Goal: Answer question/provide support

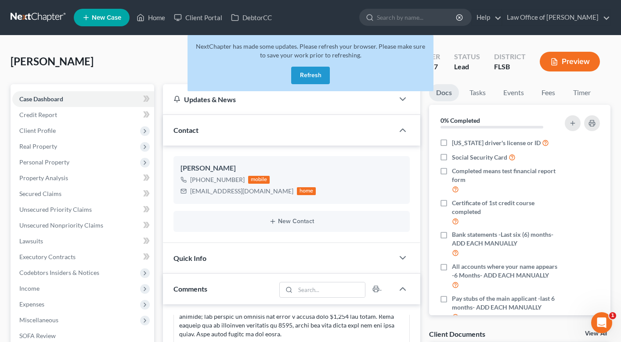
click at [304, 79] on button "Refresh" at bounding box center [310, 76] width 39 height 18
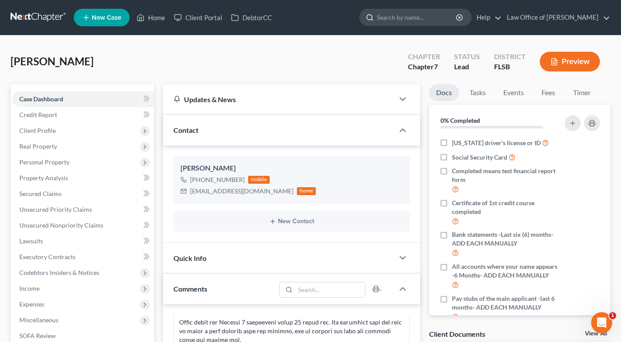
click at [375, 23] on div at bounding box center [367, 17] width 17 height 16
click at [389, 23] on input "search" at bounding box center [417, 17] width 80 height 16
type input "bello"
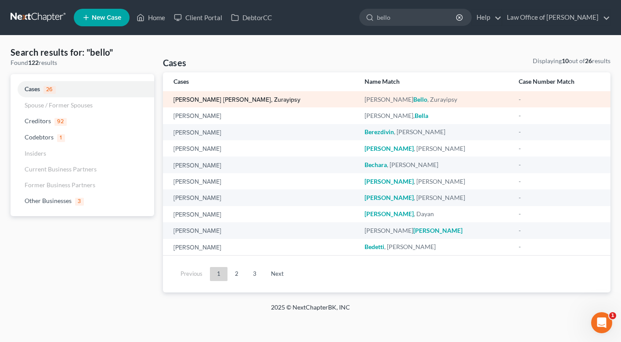
click at [231, 100] on link "Cespedes Bello, Zurayipsy" at bounding box center [236, 100] width 127 height 6
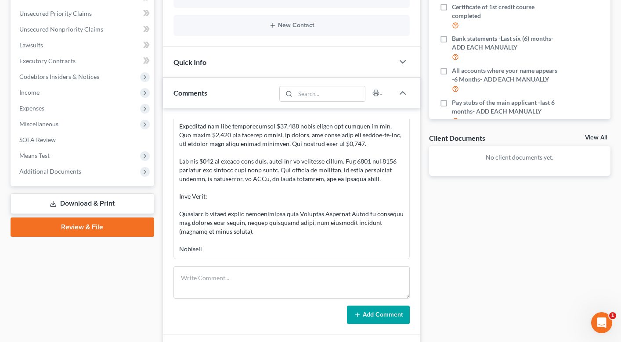
scroll to position [127, 0]
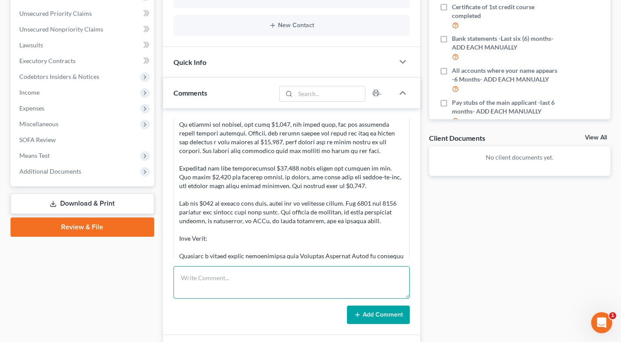
click at [210, 285] on textarea at bounding box center [291, 282] width 236 height 32
type textarea "Refer her to EPGD Law, have her ask for Oscar Gomez. 786-247-1842"
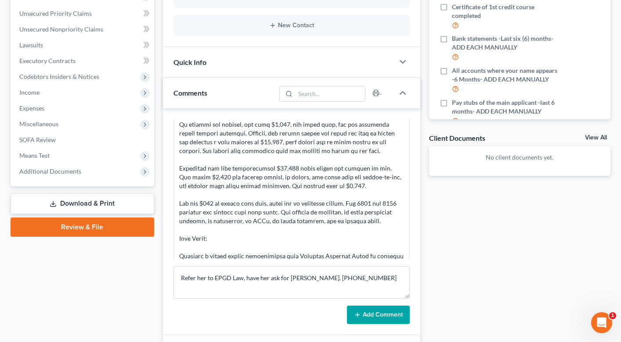
click at [372, 310] on button "Add Comment" at bounding box center [378, 315] width 63 height 18
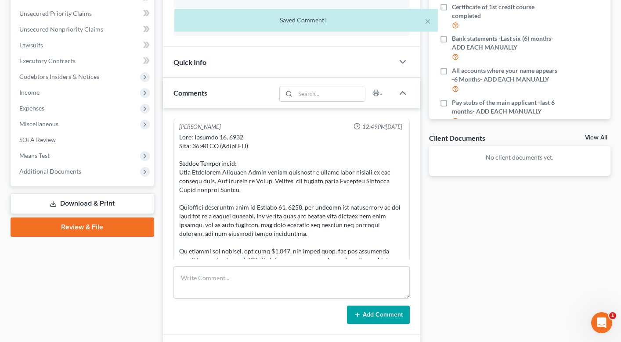
scroll to position [0, 0]
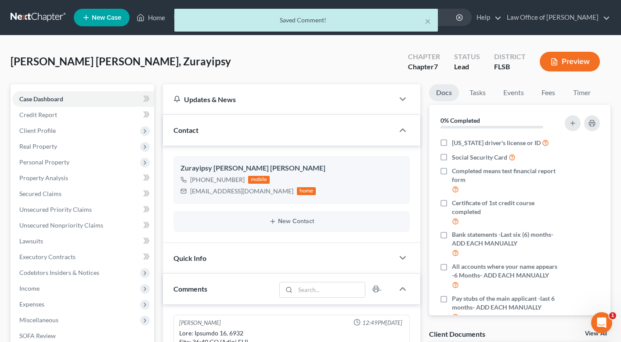
click at [140, 15] on div "× Saved Comment!" at bounding box center [306, 22] width 621 height 27
click at [150, 20] on div "× Saved Comment!" at bounding box center [306, 22] width 621 height 27
